Goal: Transaction & Acquisition: Subscribe to service/newsletter

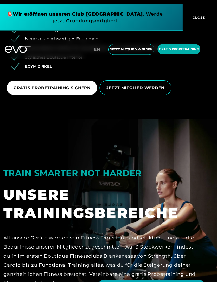
scroll to position [1072, 0]
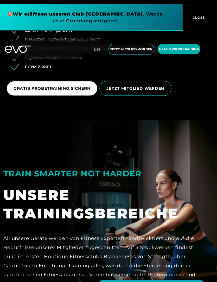
click at [166, 44] on span "Gratis Probetraining" at bounding box center [180, 45] width 37 height 4
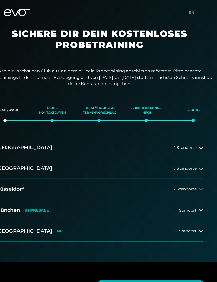
click at [200, 135] on icon at bounding box center [202, 137] width 4 height 4
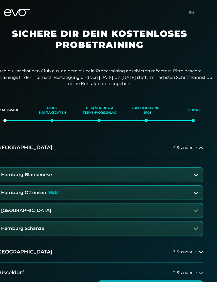
click at [195, 160] on icon at bounding box center [197, 161] width 4 height 2
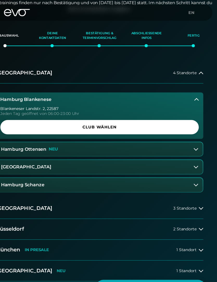
scroll to position [69, 0]
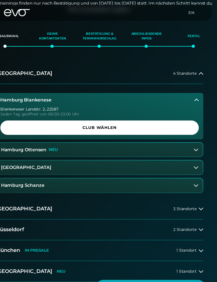
click at [103, 117] on span "Club wählen" at bounding box center [108, 117] width 170 height 5
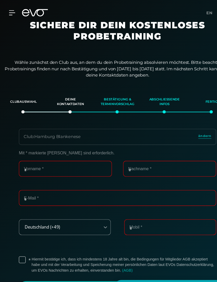
scroll to position [0, 0]
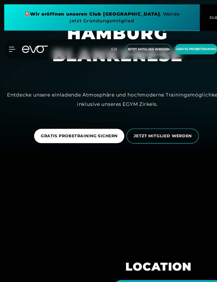
scroll to position [133, 0]
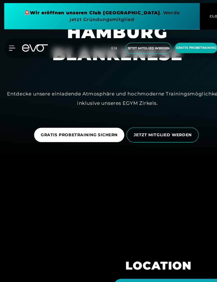
click at [165, 129] on span "JETZT MITGLIED WERDEN" at bounding box center [149, 125] width 53 height 5
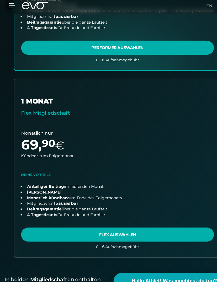
scroll to position [271, 0]
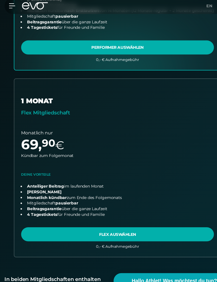
click at [128, 216] on link "choose plan" at bounding box center [108, 161] width 190 height 164
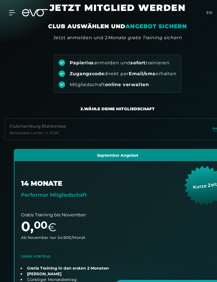
scroll to position [0, 0]
